Goal: Information Seeking & Learning: Learn about a topic

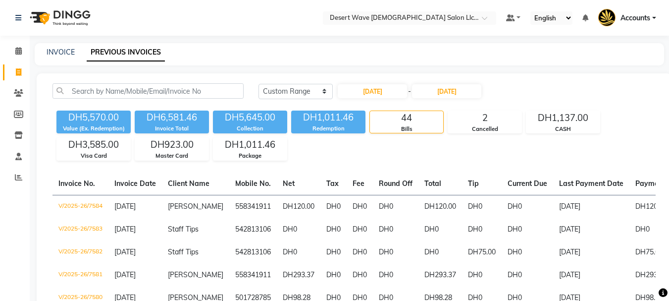
select select "range"
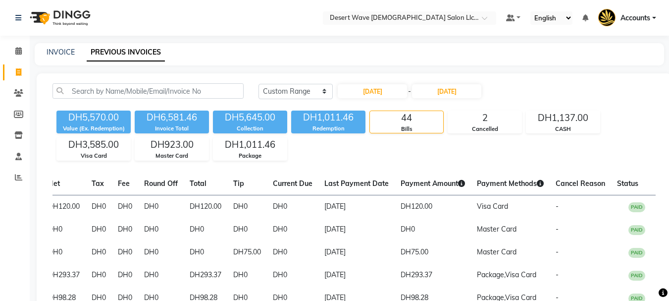
click at [109, 21] on nav "Select Location × Desert Wave [DEMOGRAPHIC_DATA] Salon Llc, Al Rigga Default Pa…" at bounding box center [334, 18] width 669 height 36
click at [19, 133] on icon at bounding box center [18, 134] width 8 height 7
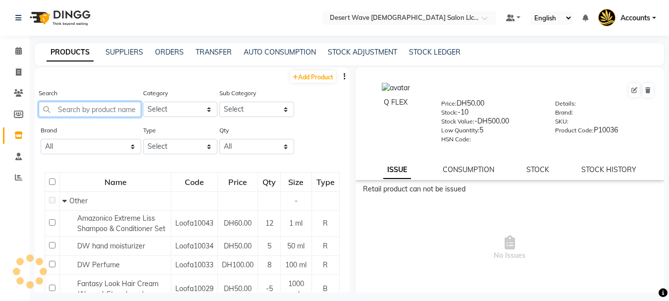
click at [81, 111] on input "text" at bounding box center [90, 109] width 102 height 15
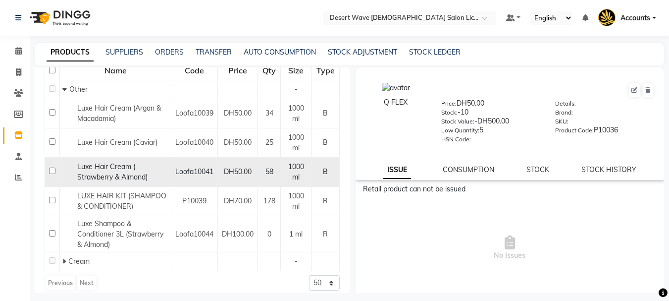
scroll to position [131, 0]
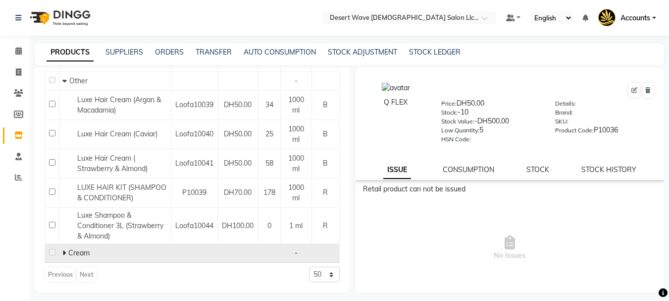
type input "luxe"
click at [64, 253] on icon at bounding box center [63, 252] width 3 height 7
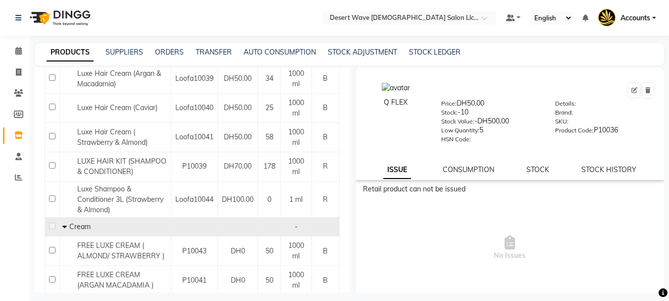
scroll to position [156, 0]
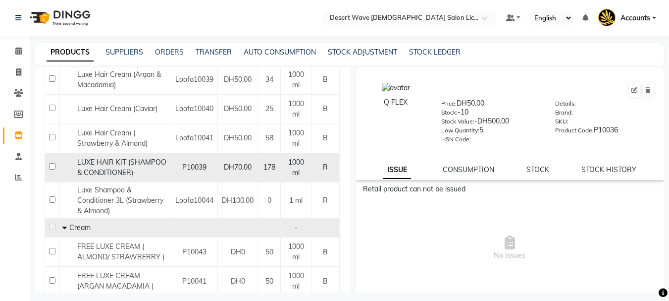
click at [57, 169] on td at bounding box center [52, 167] width 15 height 29
click at [52, 167] on input "checkbox" at bounding box center [52, 166] width 6 height 6
checkbox input "true"
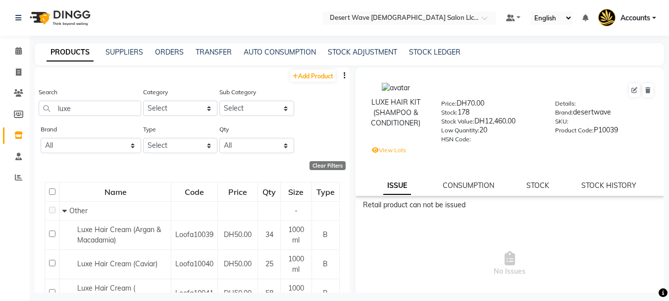
scroll to position [0, 0]
click at [595, 182] on link "STOCK HISTORY" at bounding box center [608, 185] width 55 height 9
select select "all"
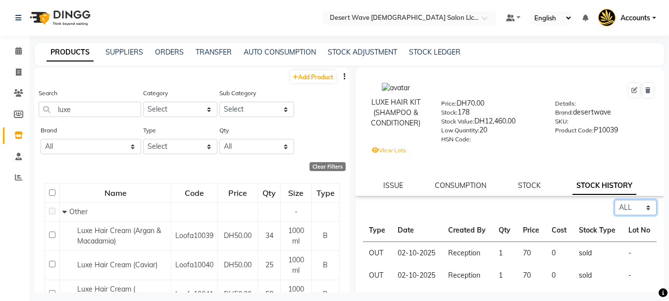
click at [637, 206] on select "Select ALL IN OUT" at bounding box center [635, 207] width 42 height 15
click at [519, 213] on div "Select ALL IN OUT" at bounding box center [510, 207] width 294 height 15
click at [458, 185] on link "CONSUMPTION" at bounding box center [460, 185] width 51 height 9
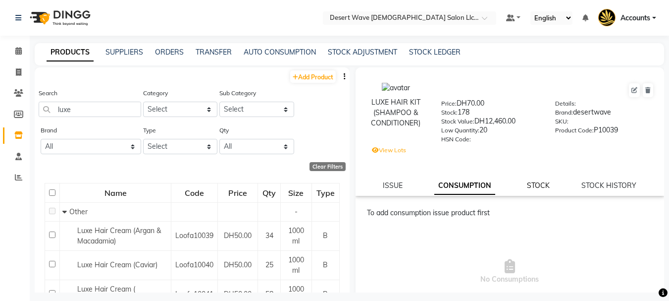
click at [527, 185] on link "STOCK" at bounding box center [538, 185] width 23 height 9
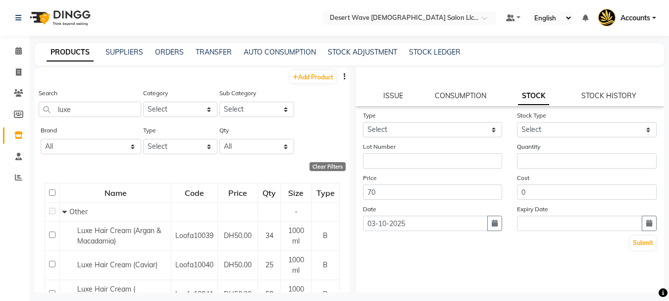
scroll to position [99, 0]
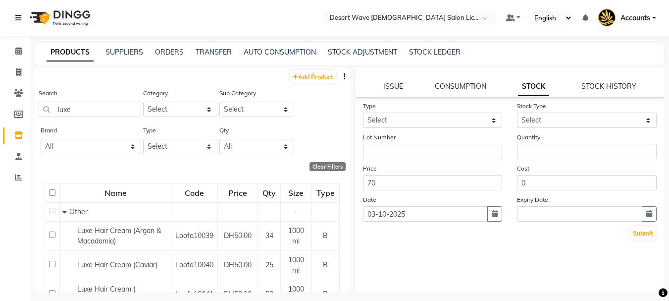
click at [506, 236] on div "Submit" at bounding box center [510, 233] width 294 height 16
click at [387, 71] on div "LUXE HAIR KIT (SHAMPOO & CONDITIONER) Price: DH70.00 Stock: 178 Stock Value: DH…" at bounding box center [510, 32] width 309 height 128
click at [388, 83] on link "ISSUE" at bounding box center [393, 86] width 20 height 9
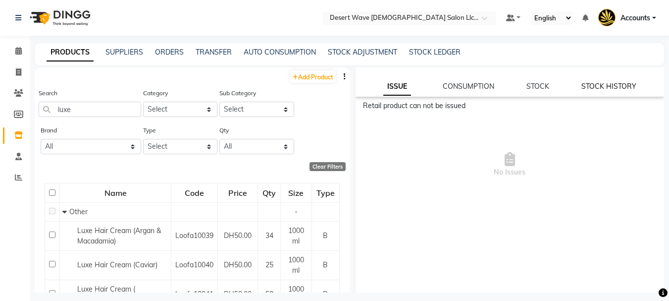
click at [620, 86] on link "STOCK HISTORY" at bounding box center [608, 86] width 55 height 9
select select "all"
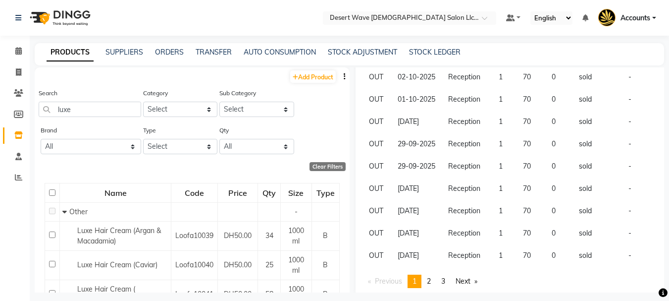
scroll to position [316, 0]
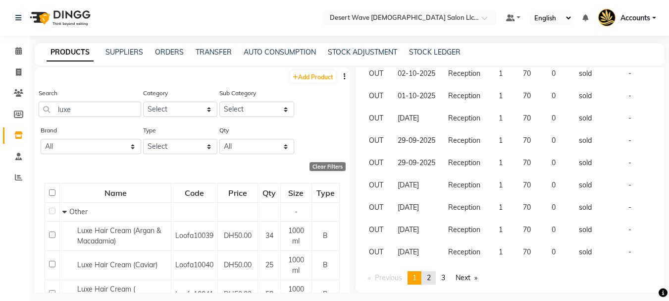
click at [431, 276] on span "2" at bounding box center [429, 277] width 4 height 9
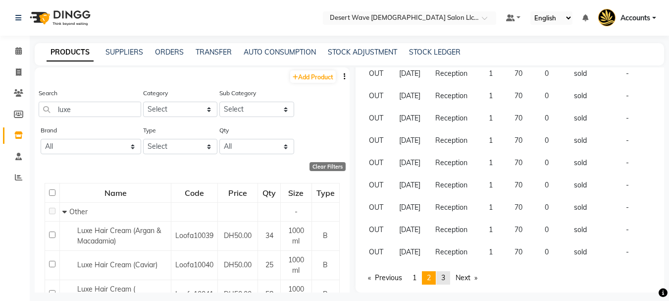
click at [445, 276] on span "3" at bounding box center [443, 277] width 4 height 9
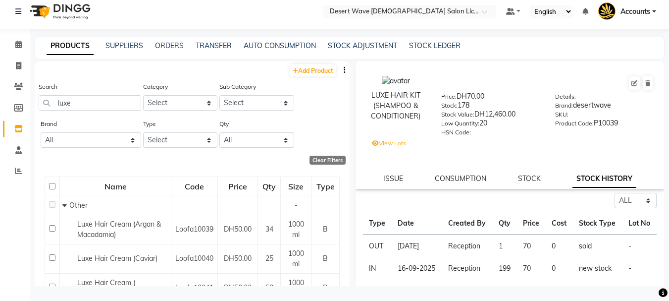
scroll to position [0, 0]
click at [398, 145] on label "View Lots" at bounding box center [389, 143] width 34 height 9
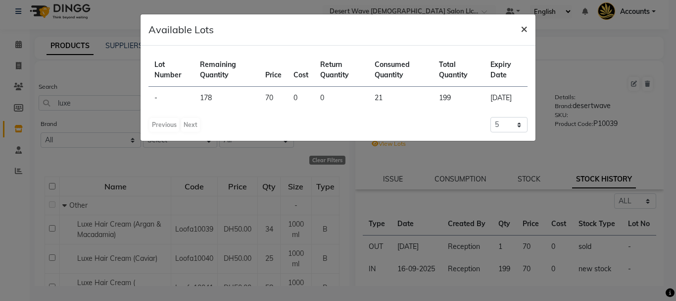
click at [521, 30] on span "×" at bounding box center [524, 28] width 7 height 15
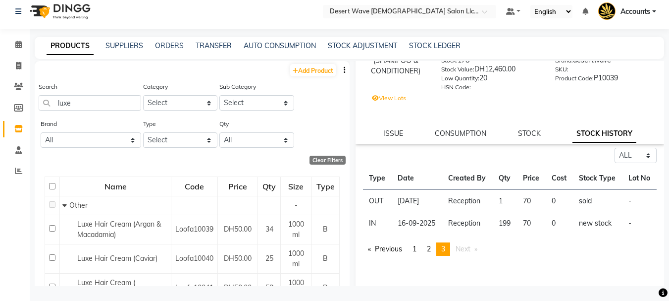
scroll to position [99, 0]
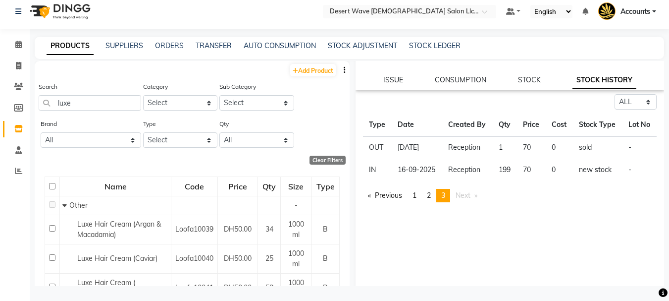
click at [520, 159] on td "70" at bounding box center [531, 147] width 29 height 23
click at [429, 200] on span "2" at bounding box center [429, 195] width 4 height 9
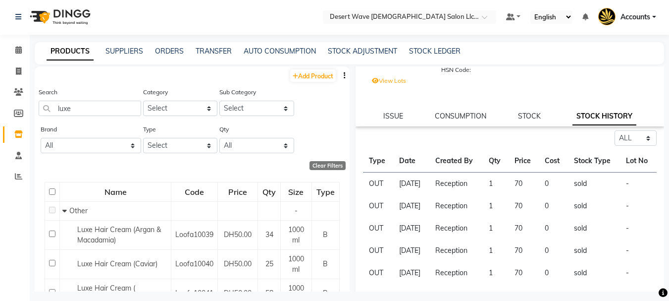
scroll to position [0, 0]
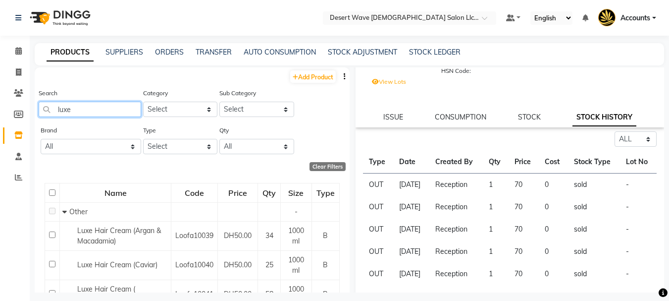
drag, startPoint x: 96, startPoint y: 110, endPoint x: 47, endPoint y: 110, distance: 49.5
click at [47, 110] on input "luxe" at bounding box center [90, 109] width 102 height 15
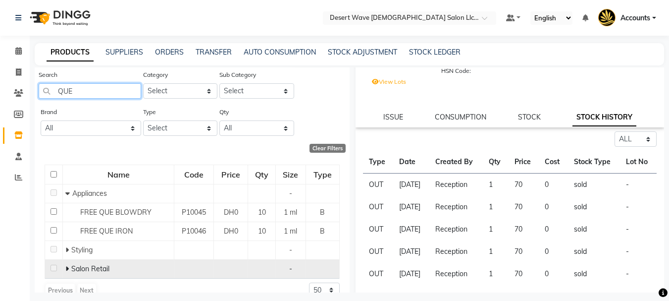
scroll to position [34, 0]
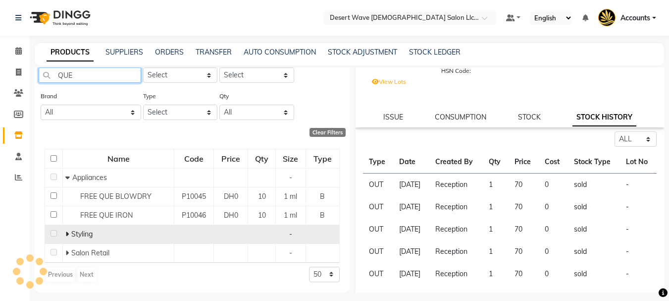
type input "QUE"
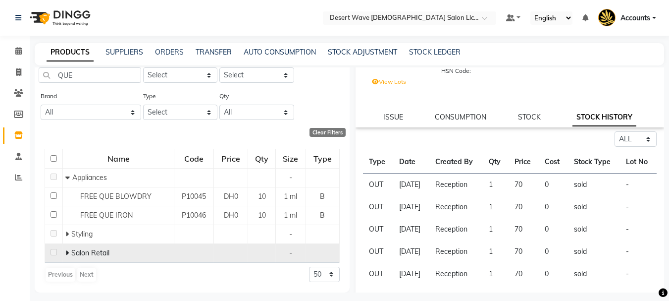
click at [66, 254] on icon at bounding box center [66, 252] width 3 height 7
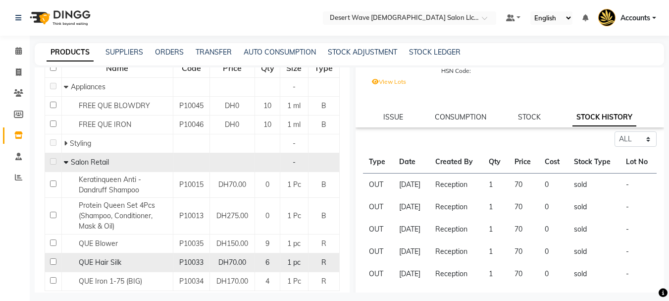
scroll to position [133, 0]
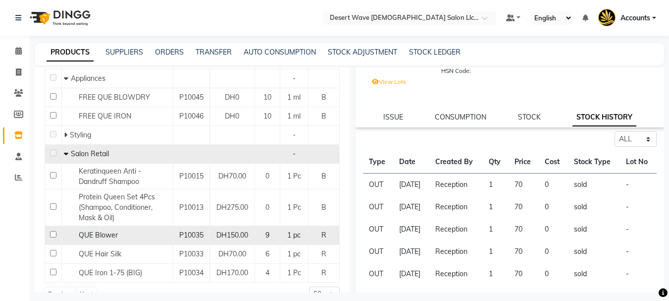
click at [113, 238] on span "QUE Blower" at bounding box center [98, 234] width 39 height 9
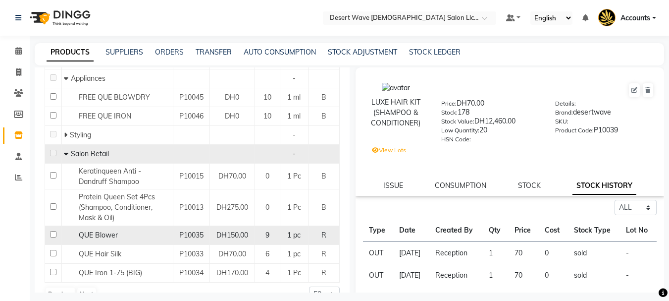
select select "all"
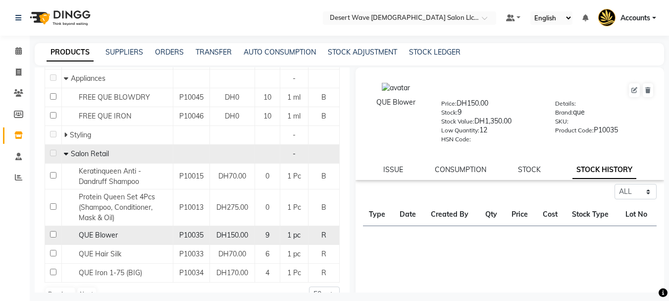
click at [52, 236] on input "checkbox" at bounding box center [53, 234] width 6 height 6
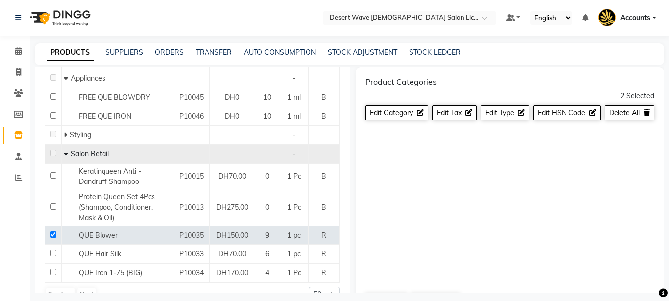
scroll to position [23, 0]
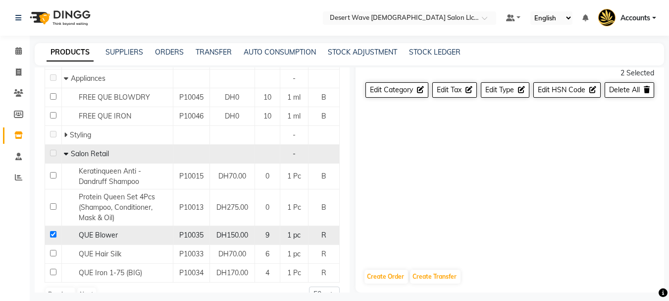
click at [73, 236] on div "QUE Blower" at bounding box center [117, 235] width 106 height 10
click at [56, 235] on td at bounding box center [53, 235] width 17 height 19
click at [97, 233] on span "QUE Blower" at bounding box center [98, 234] width 39 height 9
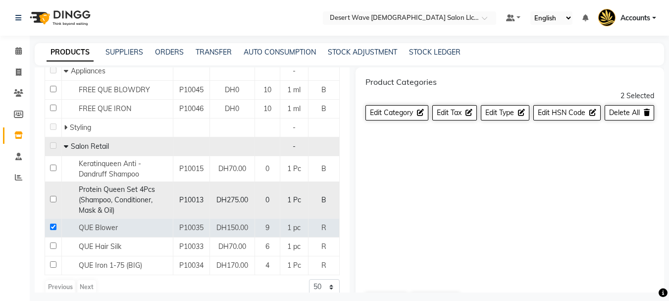
scroll to position [153, 0]
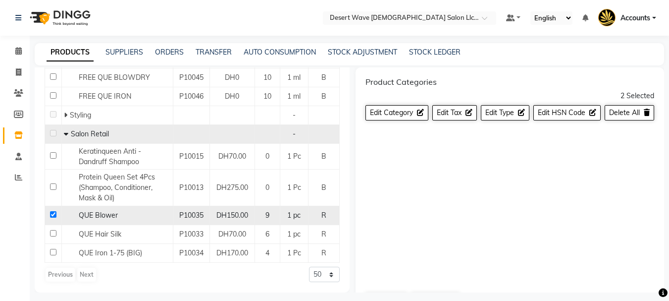
click at [52, 215] on input "checkbox" at bounding box center [53, 214] width 6 height 6
checkbox input "false"
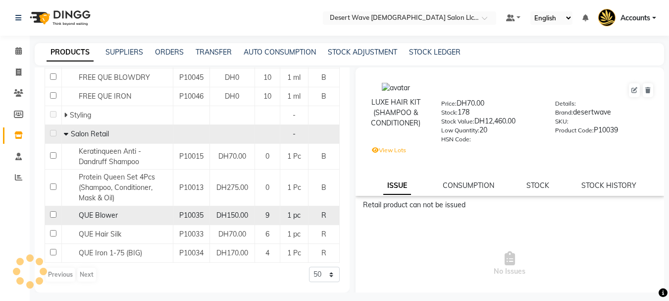
click at [95, 215] on span "QUE Blower" at bounding box center [98, 214] width 39 height 9
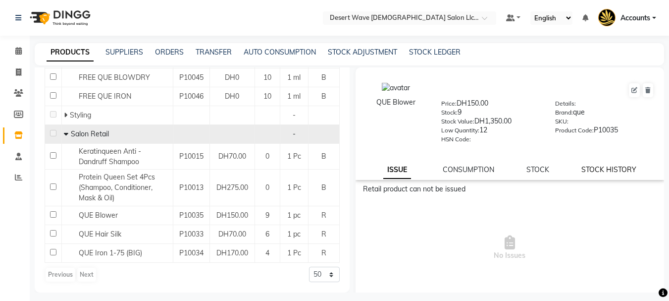
click at [597, 165] on link "STOCK HISTORY" at bounding box center [608, 169] width 55 height 9
select select "all"
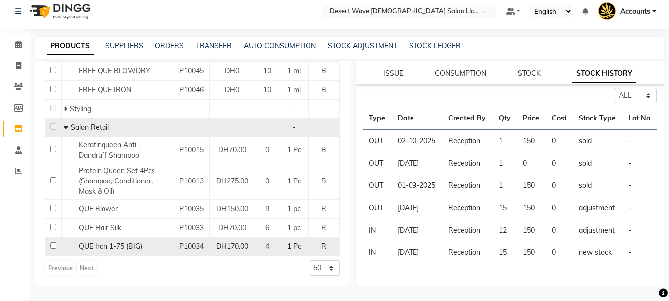
click at [96, 247] on span "QUE Iron 1-75 (BIG)" at bounding box center [110, 246] width 63 height 9
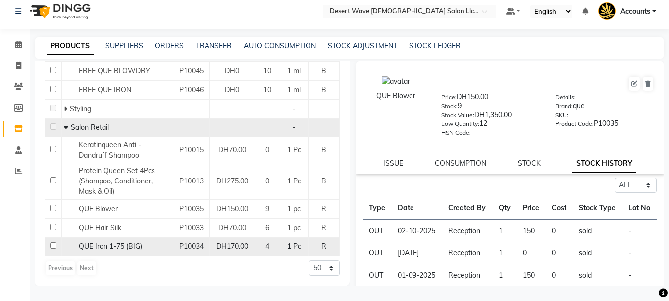
select select "all"
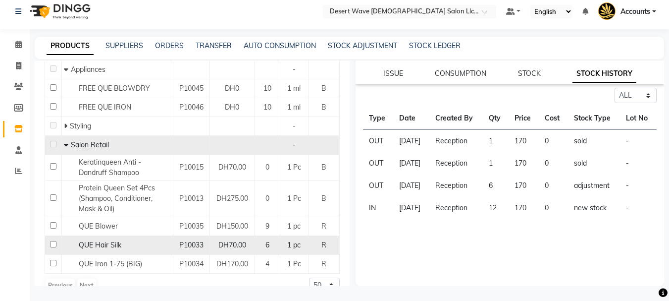
scroll to position [153, 0]
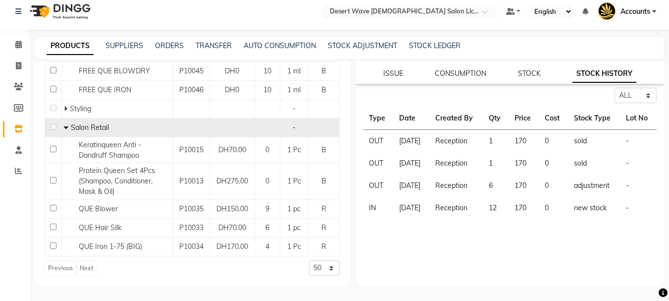
click at [85, 265] on div "Previous Next" at bounding box center [71, 268] width 52 height 16
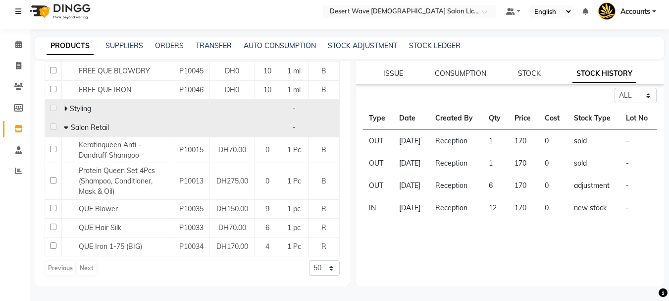
click at [65, 109] on icon at bounding box center [65, 108] width 3 height 7
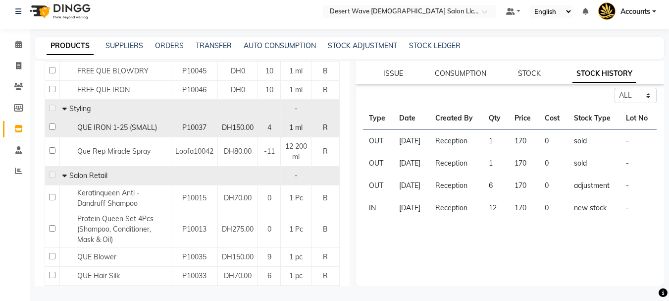
click at [53, 129] on input "checkbox" at bounding box center [52, 126] width 6 height 6
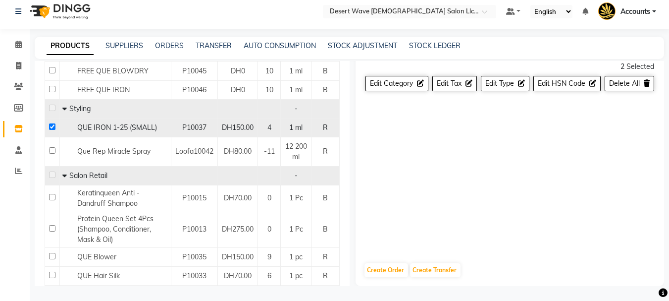
scroll to position [23, 0]
click at [53, 128] on input "checkbox" at bounding box center [52, 126] width 6 height 6
checkbox input "false"
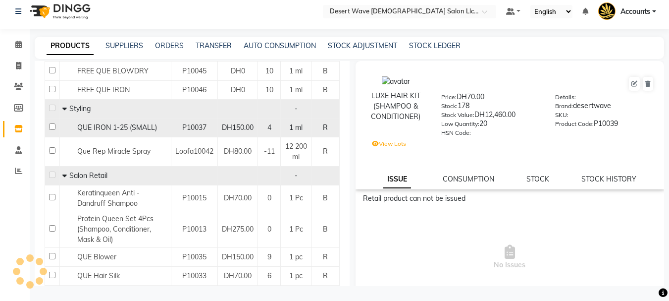
click at [68, 129] on div "QUE IRON 1-25 (SMALL)" at bounding box center [115, 127] width 106 height 10
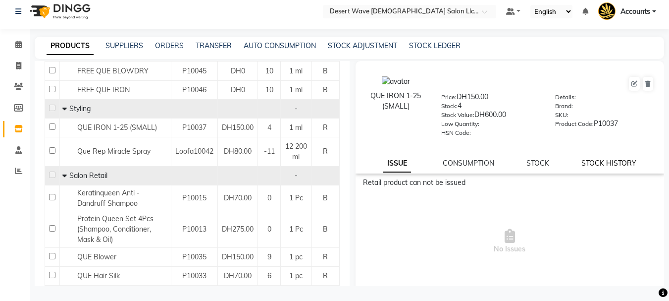
click at [599, 159] on link "STOCK HISTORY" at bounding box center [608, 162] width 55 height 9
select select "all"
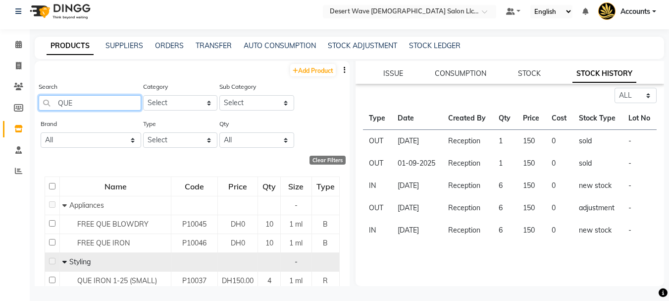
drag, startPoint x: 92, startPoint y: 107, endPoint x: 39, endPoint y: 103, distance: 53.1
click at [39, 103] on input "QUE" at bounding box center [90, 102] width 102 height 15
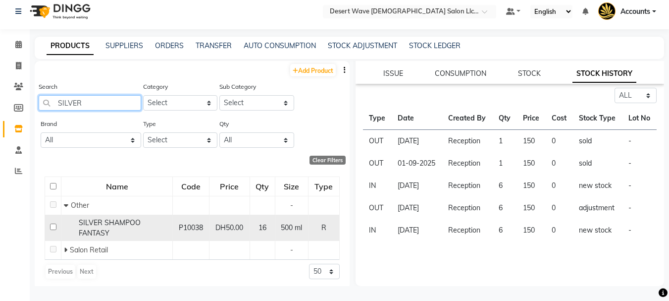
type input "SILVER"
click at [103, 231] on span "SILVER SHAMPOO FANTASY" at bounding box center [110, 227] width 62 height 19
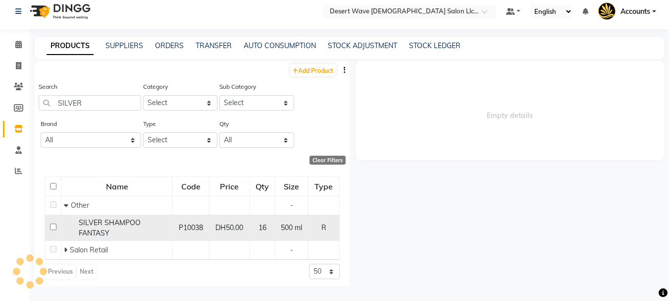
select select "all"
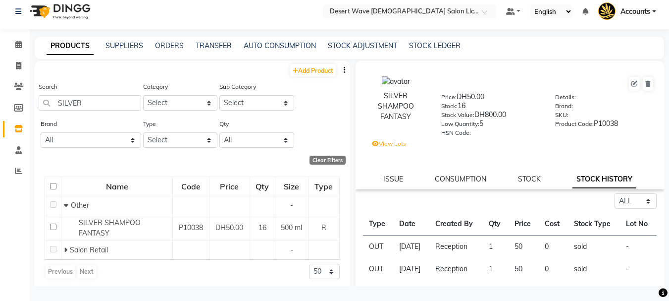
scroll to position [131, 0]
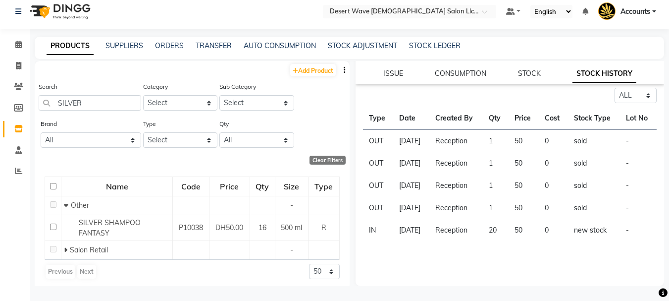
click at [521, 219] on td "50" at bounding box center [524, 208] width 31 height 22
click at [518, 219] on td "50" at bounding box center [524, 208] width 31 height 22
click at [507, 219] on td "1" at bounding box center [496, 208] width 26 height 22
click at [516, 197] on td "50" at bounding box center [524, 185] width 31 height 22
click at [518, 169] on td "50" at bounding box center [524, 163] width 31 height 22
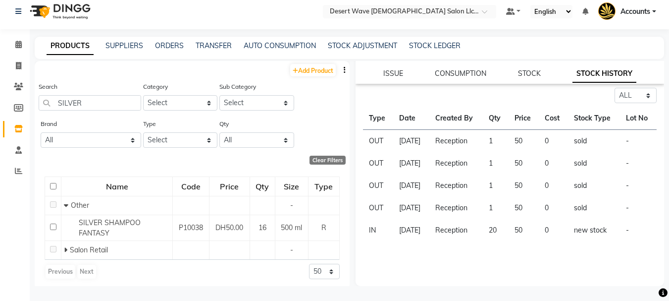
click at [518, 141] on td "50" at bounding box center [524, 141] width 31 height 23
click at [521, 219] on td "50" at bounding box center [524, 208] width 31 height 22
click at [524, 197] on td "50" at bounding box center [524, 185] width 31 height 22
